Goal: Task Accomplishment & Management: Use online tool/utility

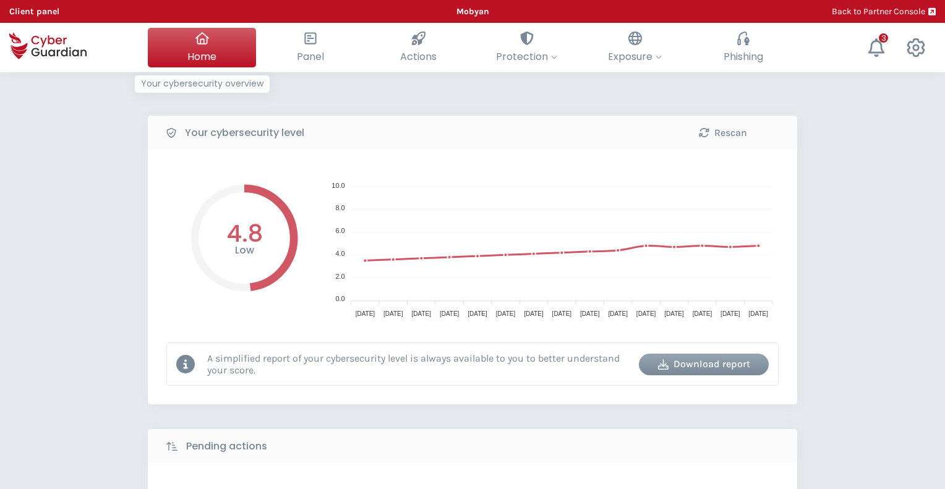
click at [187, 50] on span "Home" at bounding box center [201, 56] width 29 height 15
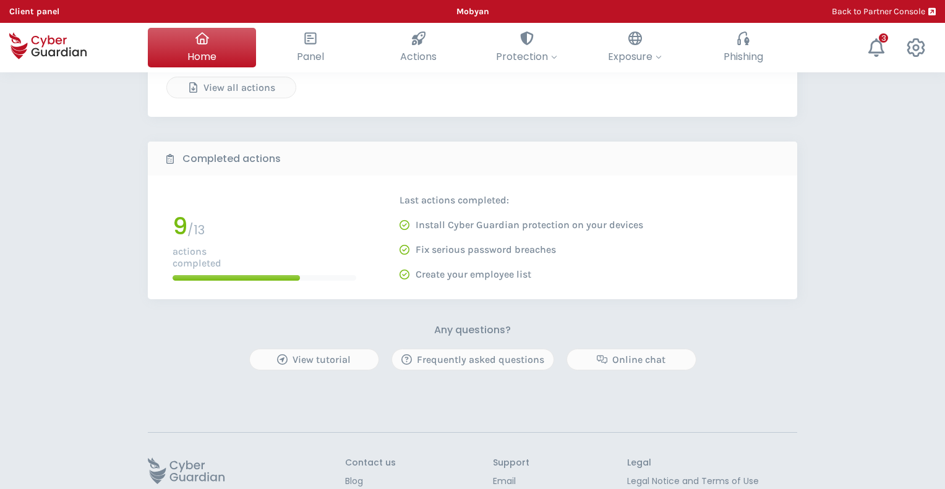
scroll to position [584, 0]
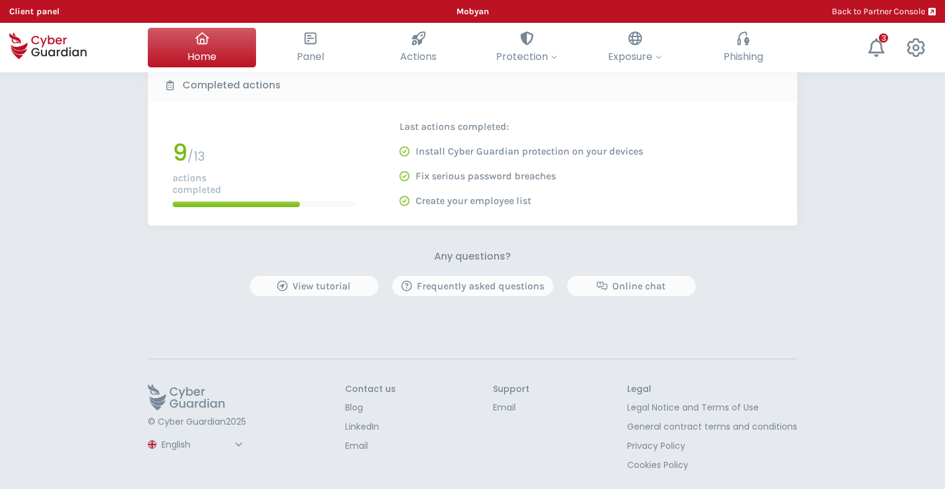
click at [242, 443] on select "Spanish English Portuguese (BR)" at bounding box center [204, 445] width 88 height 22
click at [160, 434] on select "Spanish English Portuguese (BR)" at bounding box center [204, 445] width 88 height 22
select select "Español"
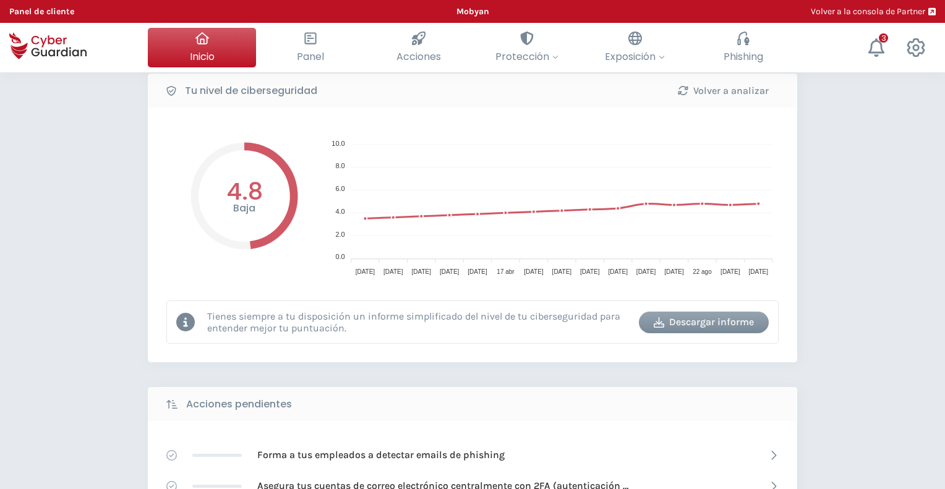
scroll to position [0, 0]
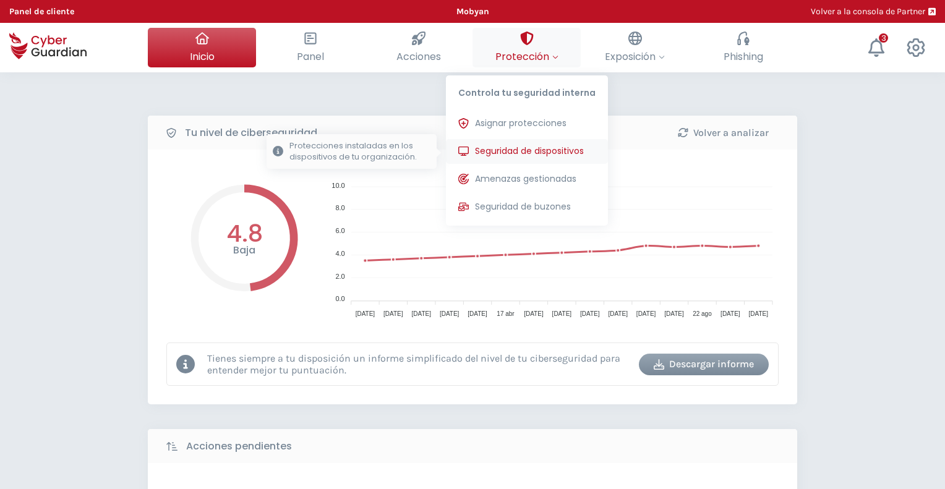
click at [518, 149] on span "Seguridad de dispositivos" at bounding box center [529, 151] width 109 height 13
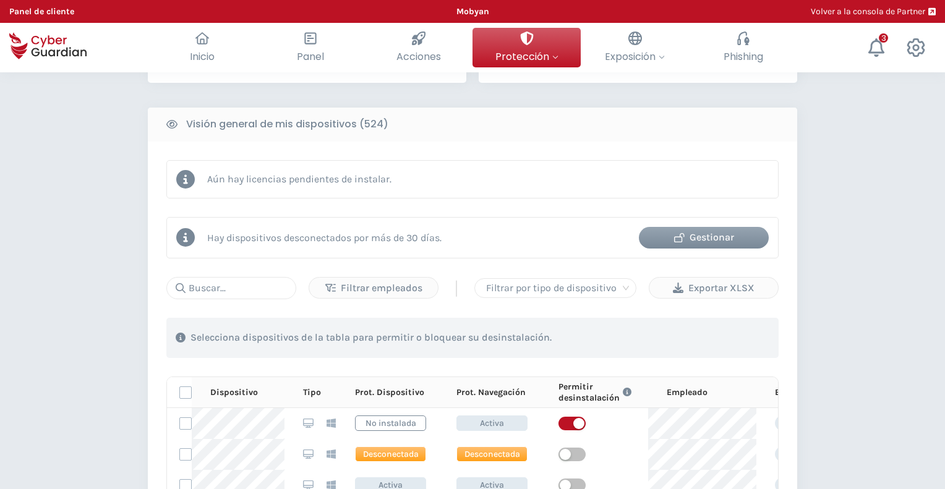
scroll to position [618, 0]
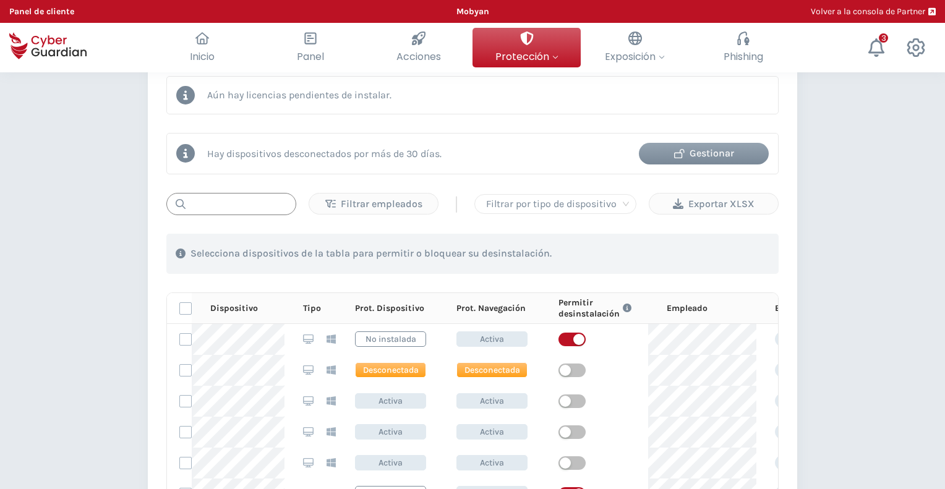
click at [246, 202] on input "text" at bounding box center [231, 204] width 130 height 22
paste input "MNT-BRJ201TC00"
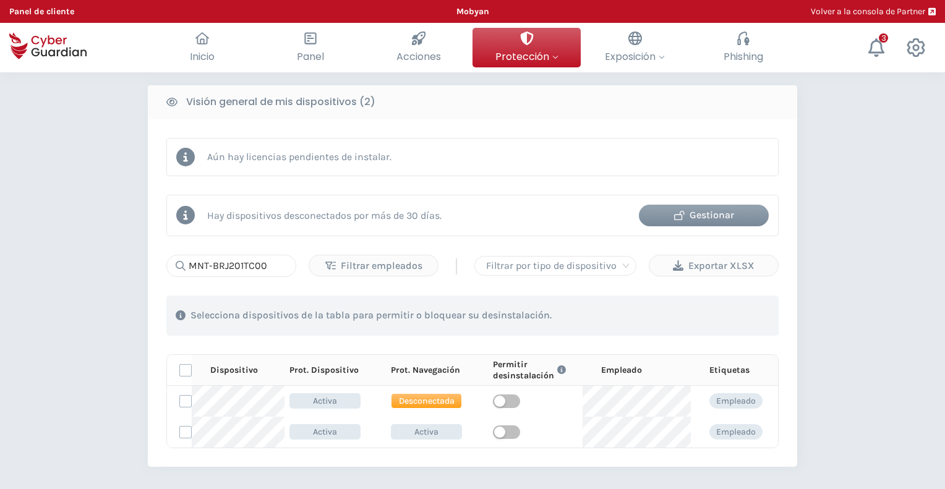
scroll to position [0, 0]
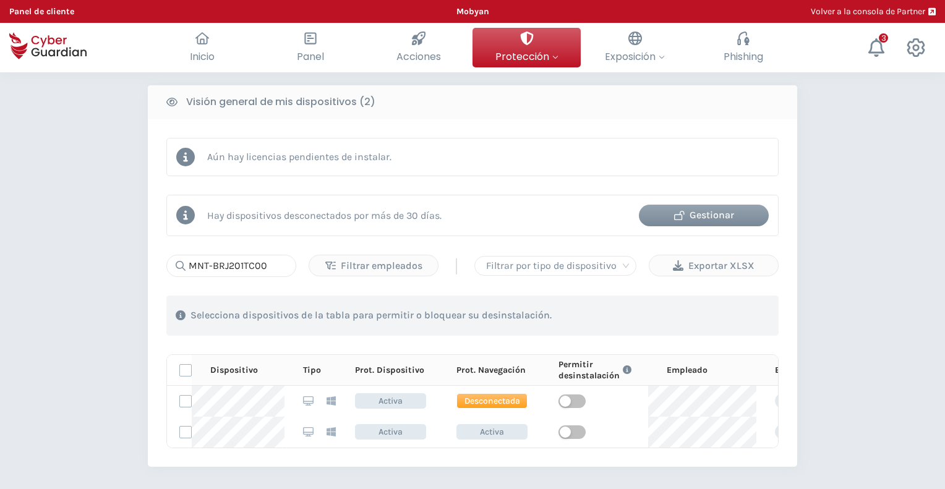
drag, startPoint x: 106, startPoint y: 208, endPoint x: 187, endPoint y: 227, distance: 83.2
click at [106, 208] on div "PROTECCIÓN > Seguridad de dispositivos ¿Cómo funciona? Añade empleados Instala …" at bounding box center [472, 123] width 945 height 1215
drag, startPoint x: 287, startPoint y: 265, endPoint x: 117, endPoint y: 258, distance: 169.5
click at [117, 258] on div "PROTECCIÓN > Seguridad de dispositivos ¿Cómo funciona? Añade empleados Instala …" at bounding box center [472, 123] width 945 height 1215
paste input "24Z28V"
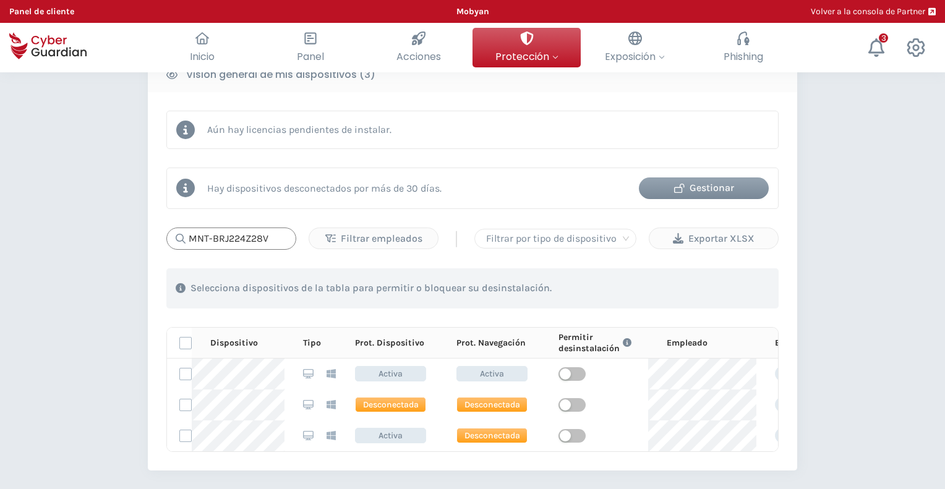
scroll to position [556, 0]
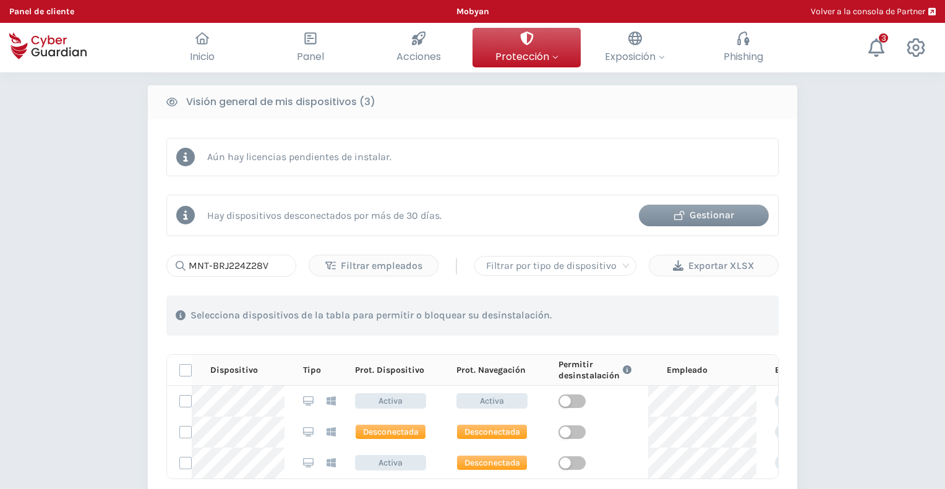
click at [126, 232] on div "PROTECCIÓN > Seguridad de dispositivos ¿Cómo funciona? Añade empleados Instala …" at bounding box center [472, 139] width 945 height 1246
click at [271, 262] on input "MNT-BRJ224Z28V" at bounding box center [231, 266] width 130 height 22
drag, startPoint x: 279, startPoint y: 263, endPoint x: 126, endPoint y: 263, distance: 153.3
click at [129, 263] on div "PROTECCIÓN > Seguridad de dispositivos ¿Cómo funciona? Añade empleados Instala …" at bounding box center [472, 139] width 945 height 1246
paste input "143QXSK"
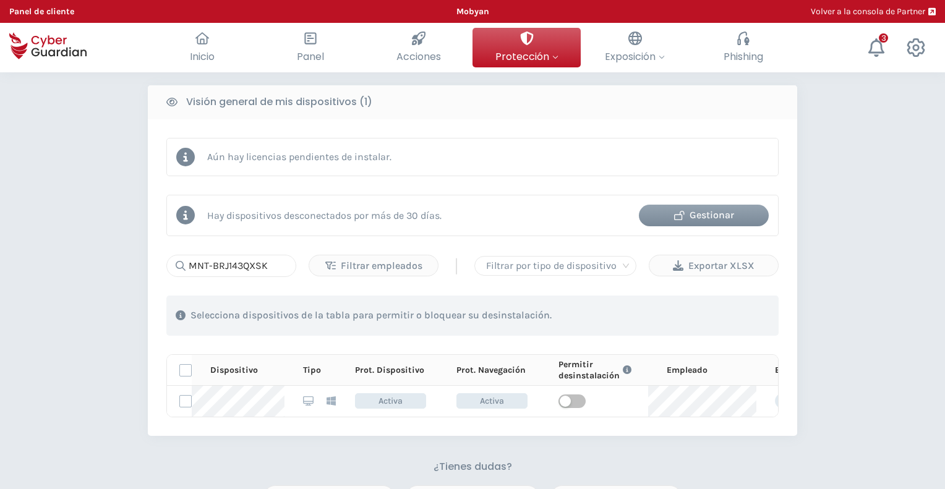
drag, startPoint x: 114, startPoint y: 243, endPoint x: 146, endPoint y: 250, distance: 33.0
click at [114, 243] on div "PROTECCIÓN > Seguridad de dispositivos ¿Cómo funciona? Añade empleados Instala …" at bounding box center [472, 108] width 945 height 1184
drag, startPoint x: 269, startPoint y: 261, endPoint x: 141, endPoint y: 263, distance: 128.0
click at [141, 263] on div "PROTECCIÓN > Seguridad de dispositivos ¿Cómo funciona? Añade empleados Instala …" at bounding box center [472, 108] width 945 height 1184
paste input "3257S1P"
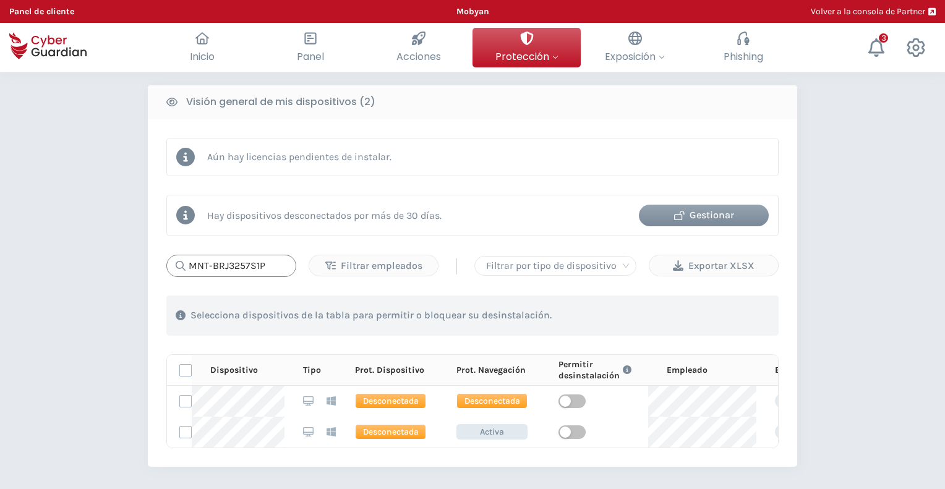
type input "MNT-BRJ3257S1P"
